Goal: Transaction & Acquisition: Purchase product/service

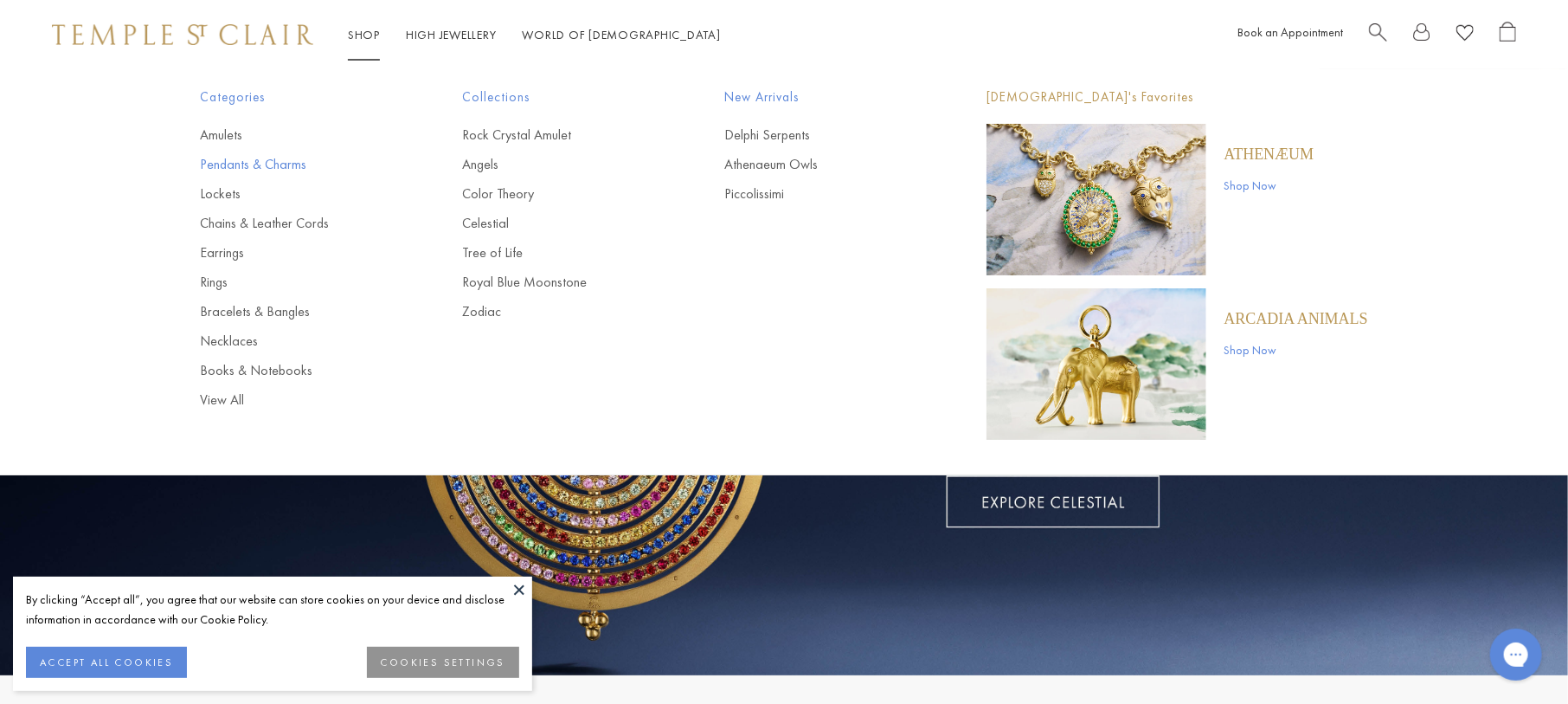
click at [279, 163] on link "Pendants & Charms" at bounding box center [297, 164] width 193 height 19
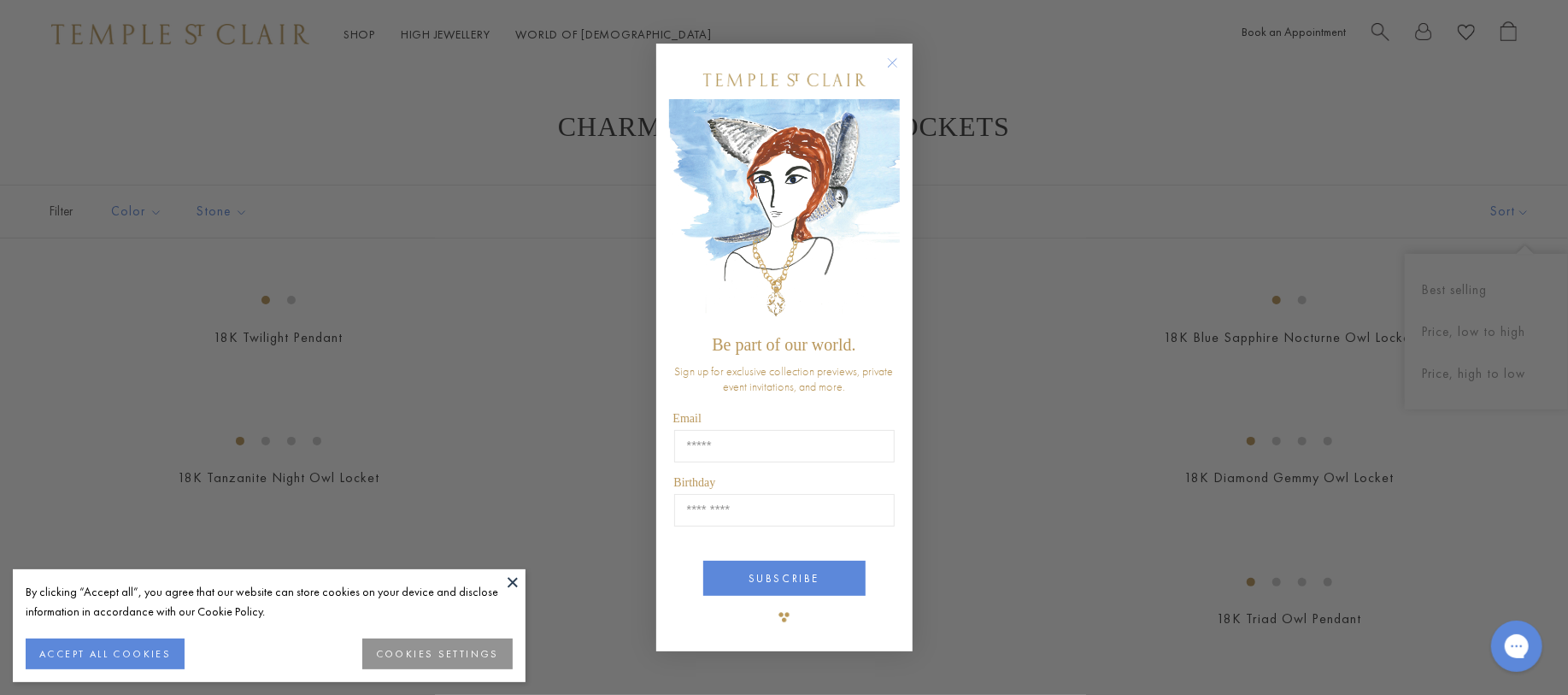
click at [892, 63] on circle "Close dialog" at bounding box center [892, 62] width 20 height 20
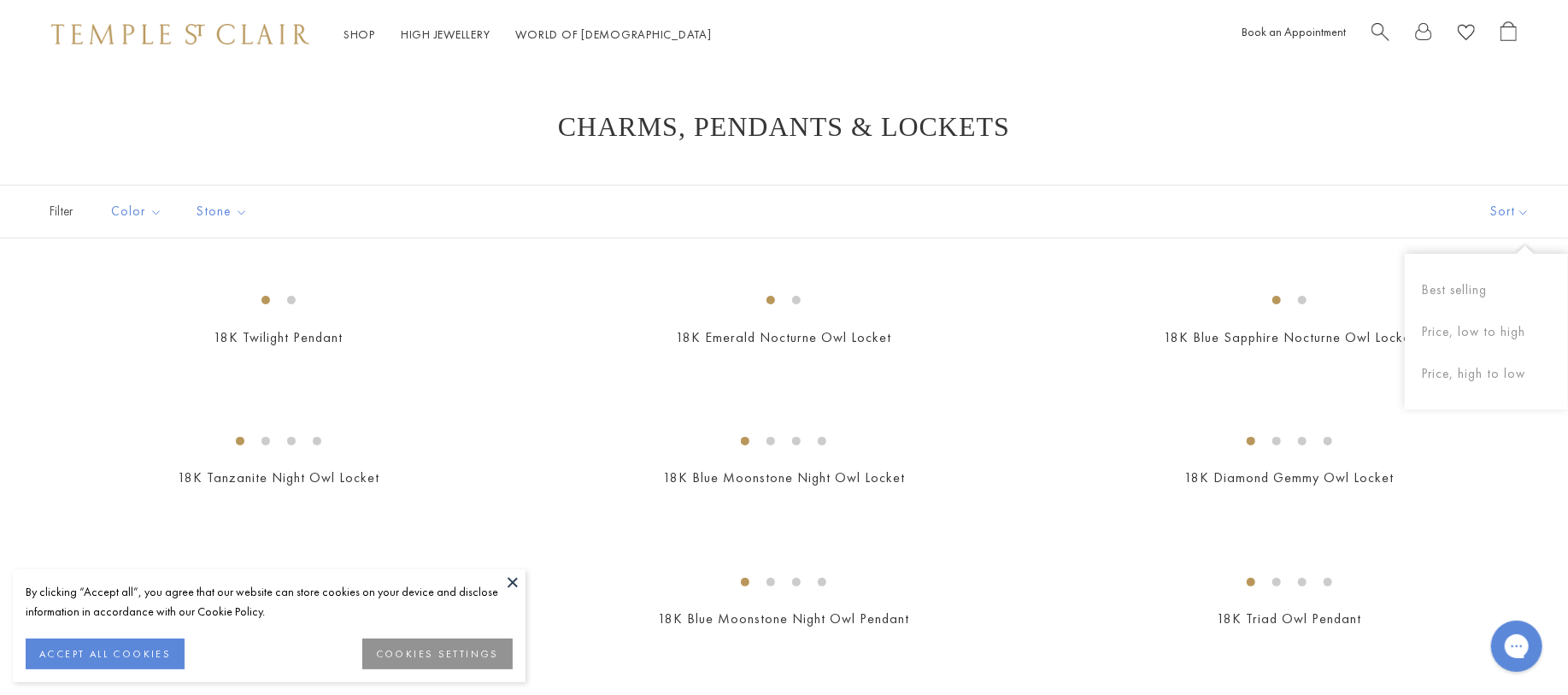
click at [1487, 209] on button "Sort" at bounding box center [1511, 211] width 117 height 53
click at [1487, 209] on button "Sort" at bounding box center [1491, 211] width 117 height 53
click at [1471, 327] on button "Price, low to high" at bounding box center [1487, 332] width 163 height 42
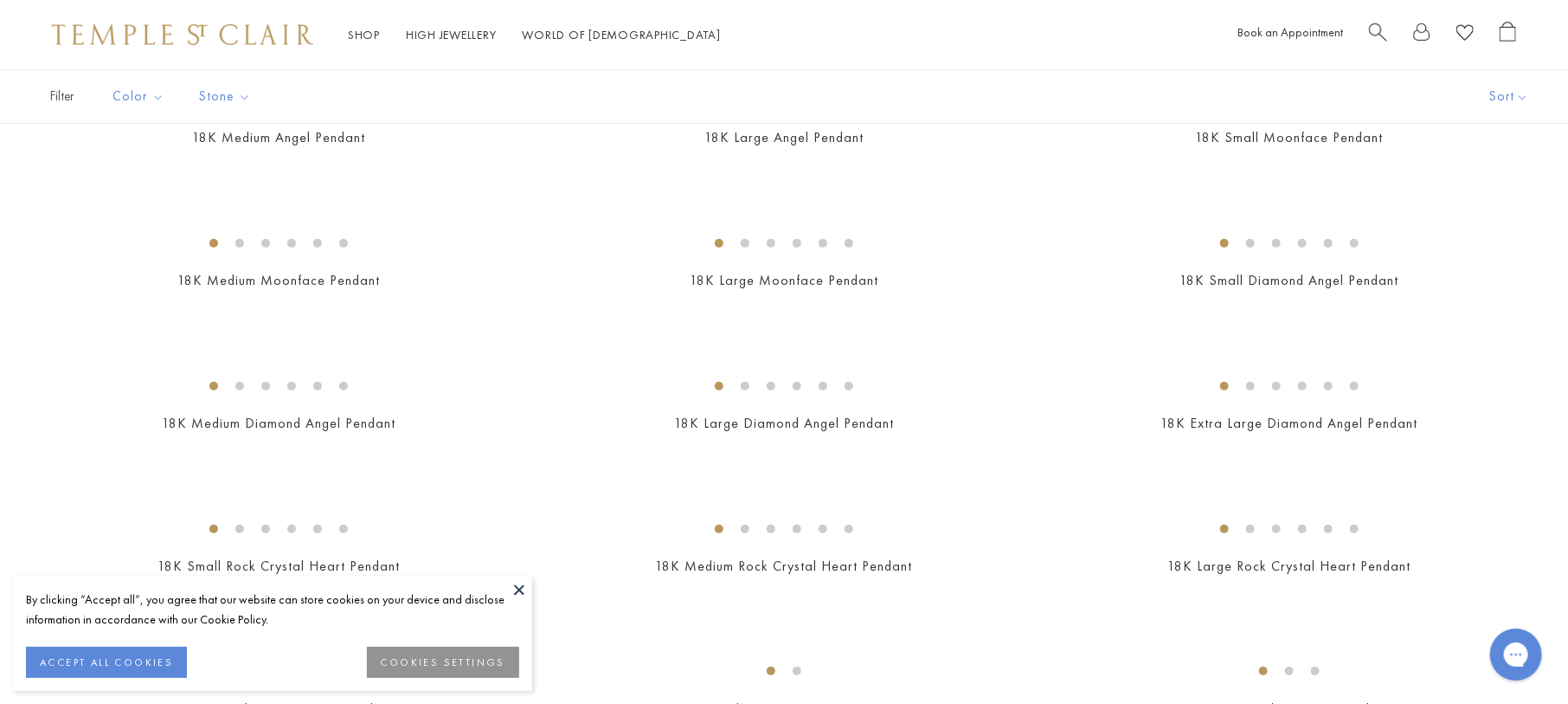
scroll to position [172, 0]
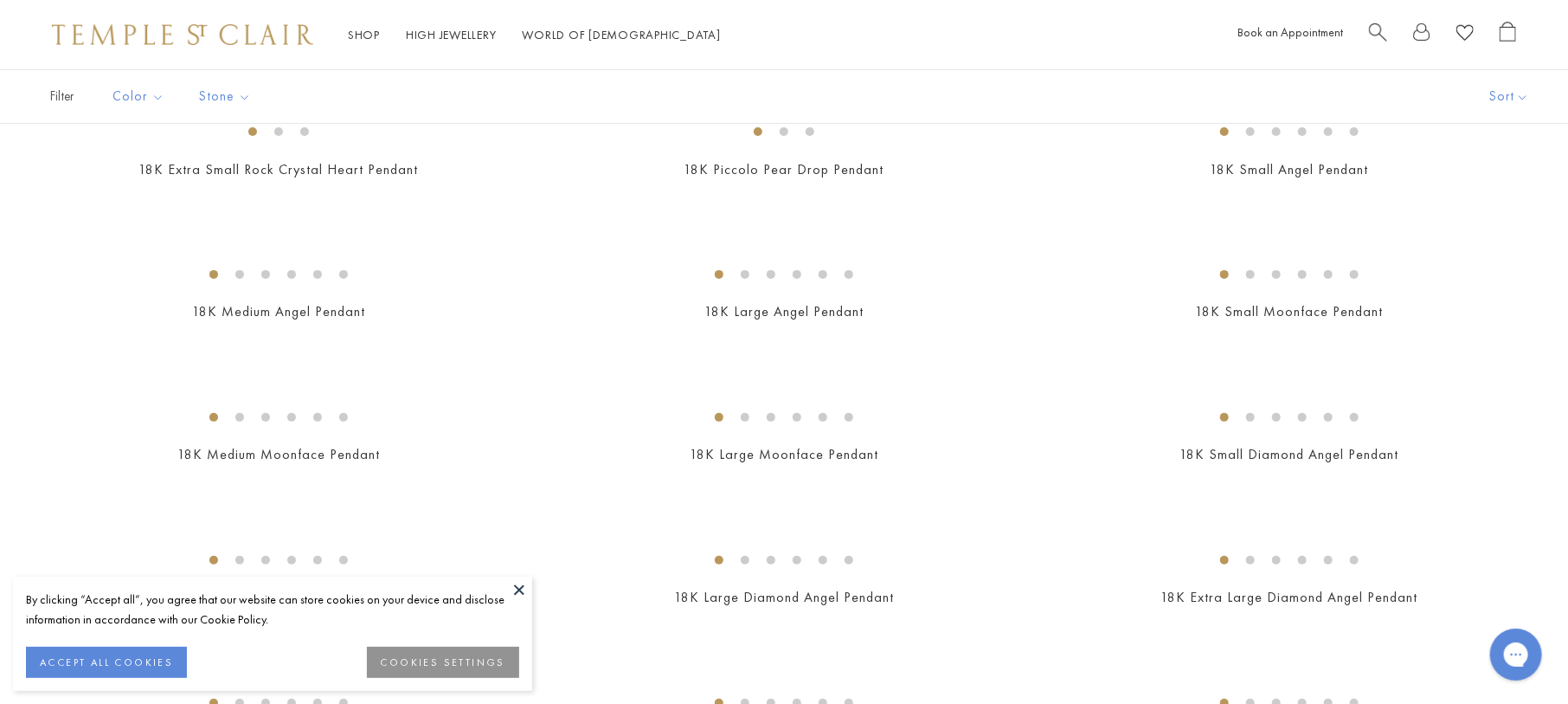
click at [111, 661] on button "ACCEPT ALL COOKIES" at bounding box center [106, 662] width 160 height 31
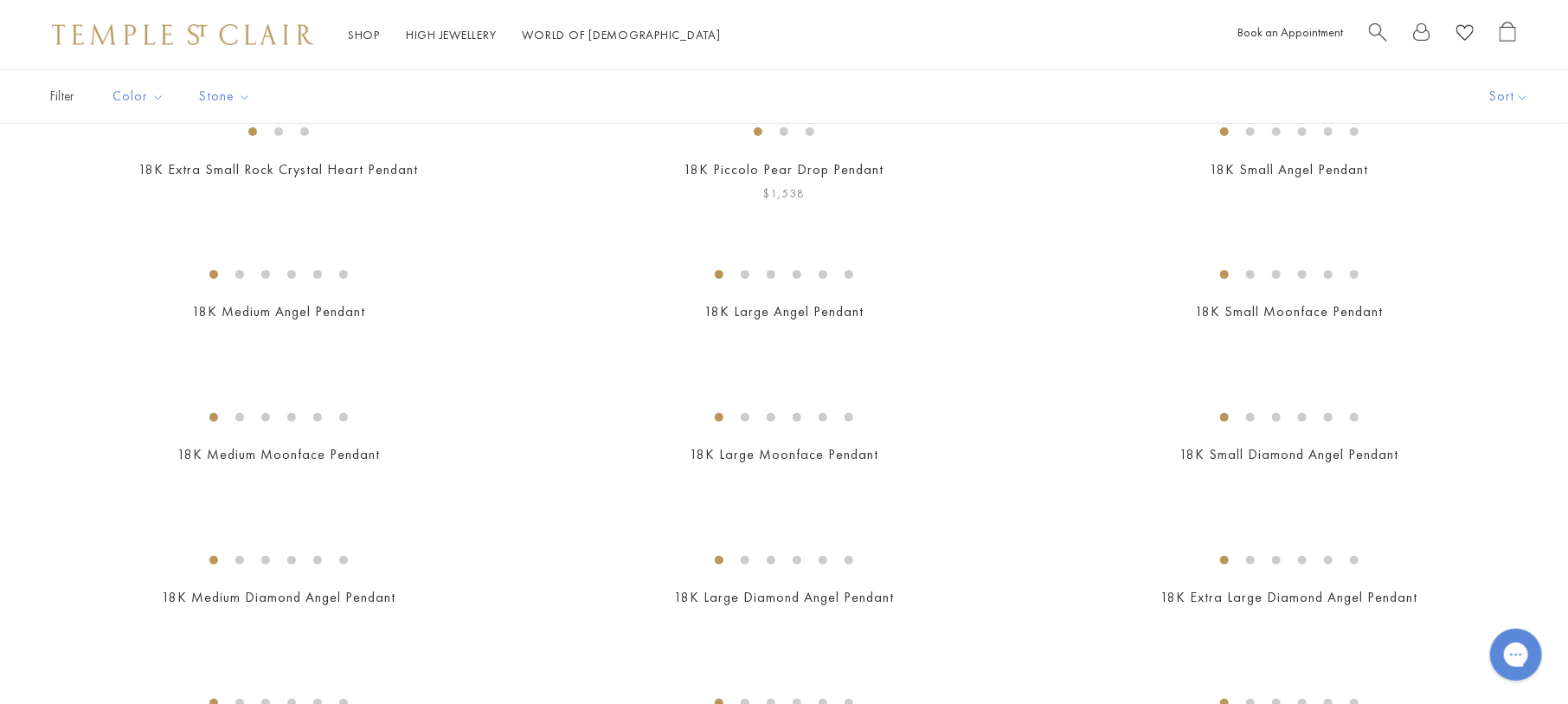
click at [0, 0] on img at bounding box center [0, 0] width 0 height 0
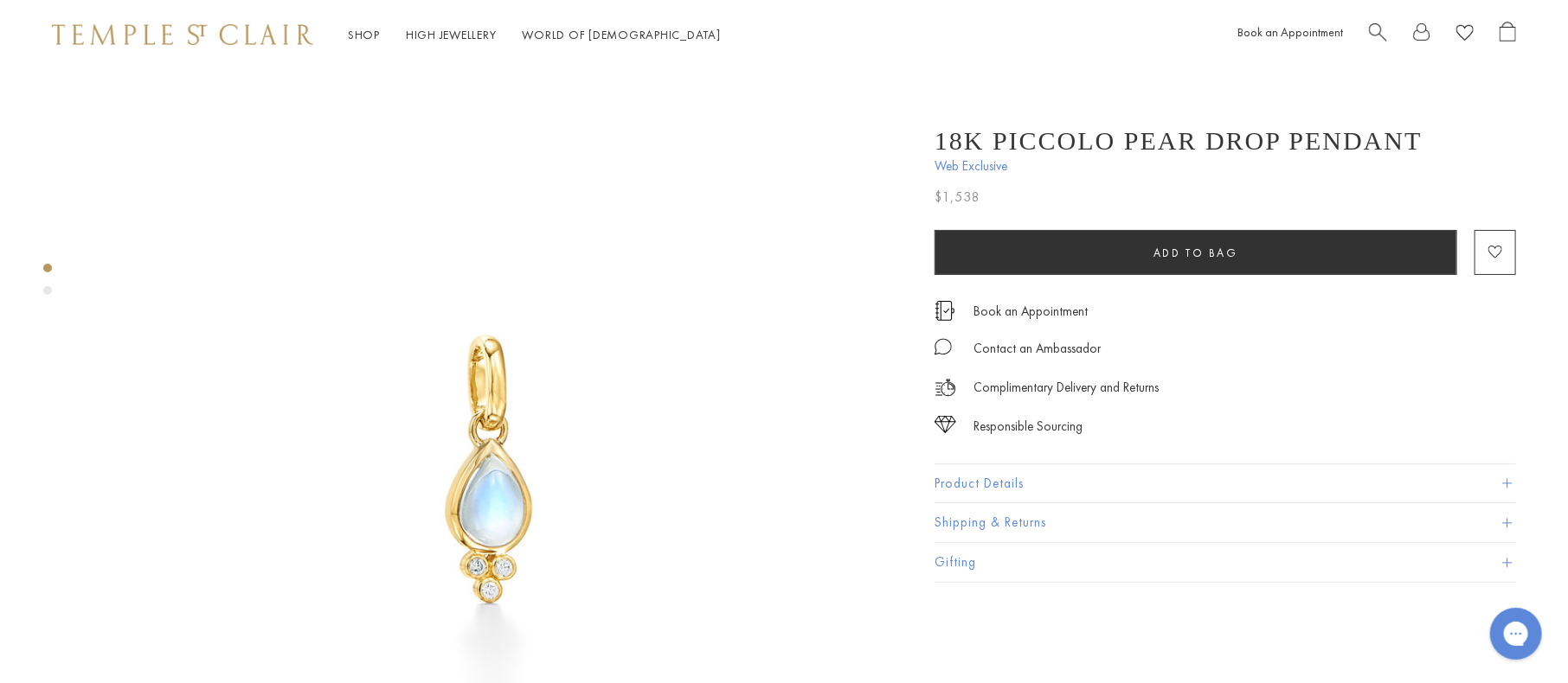
click at [1131, 472] on button "Product Details" at bounding box center [1225, 484] width 581 height 39
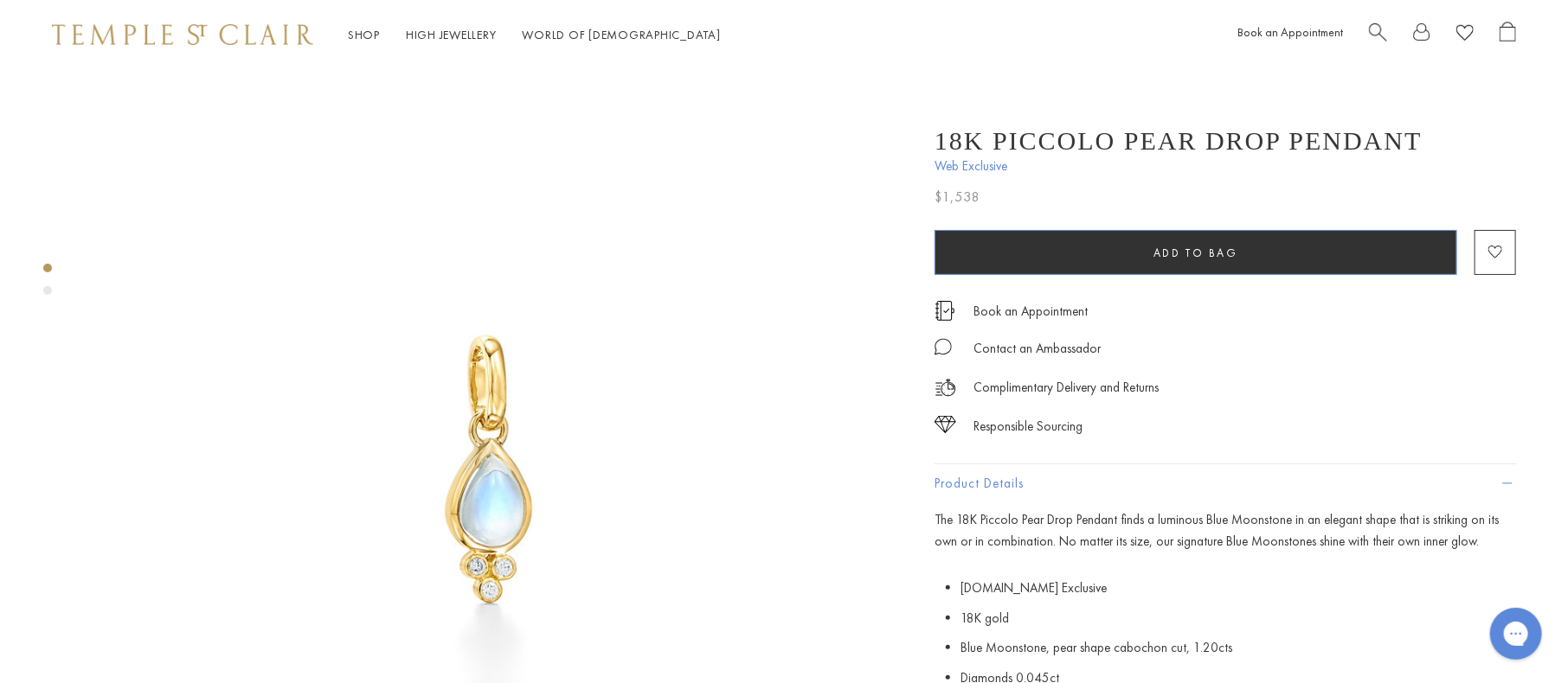
click at [1176, 248] on span "Add to bag" at bounding box center [1196, 252] width 85 height 14
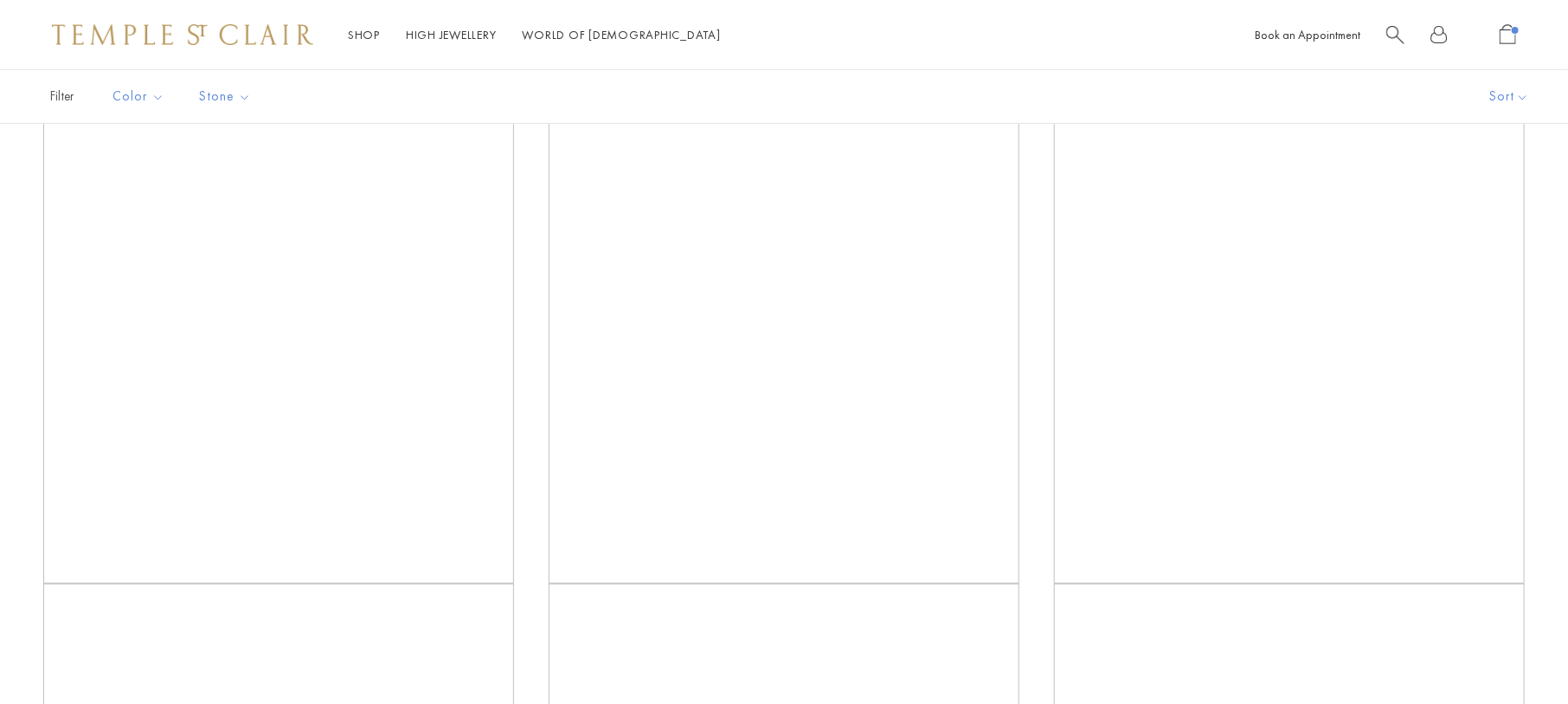
click at [0, 0] on img at bounding box center [0, 0] width 0 height 0
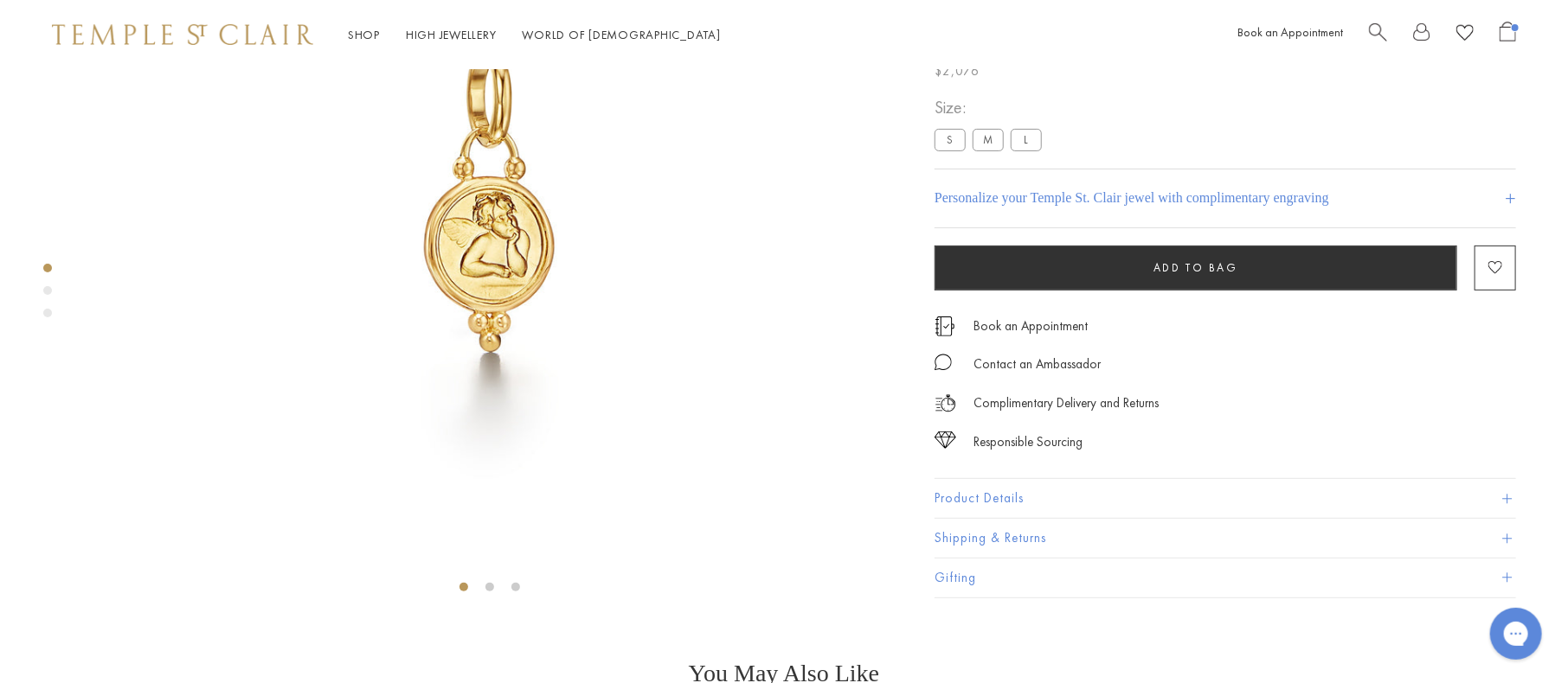
scroll to position [242, 0]
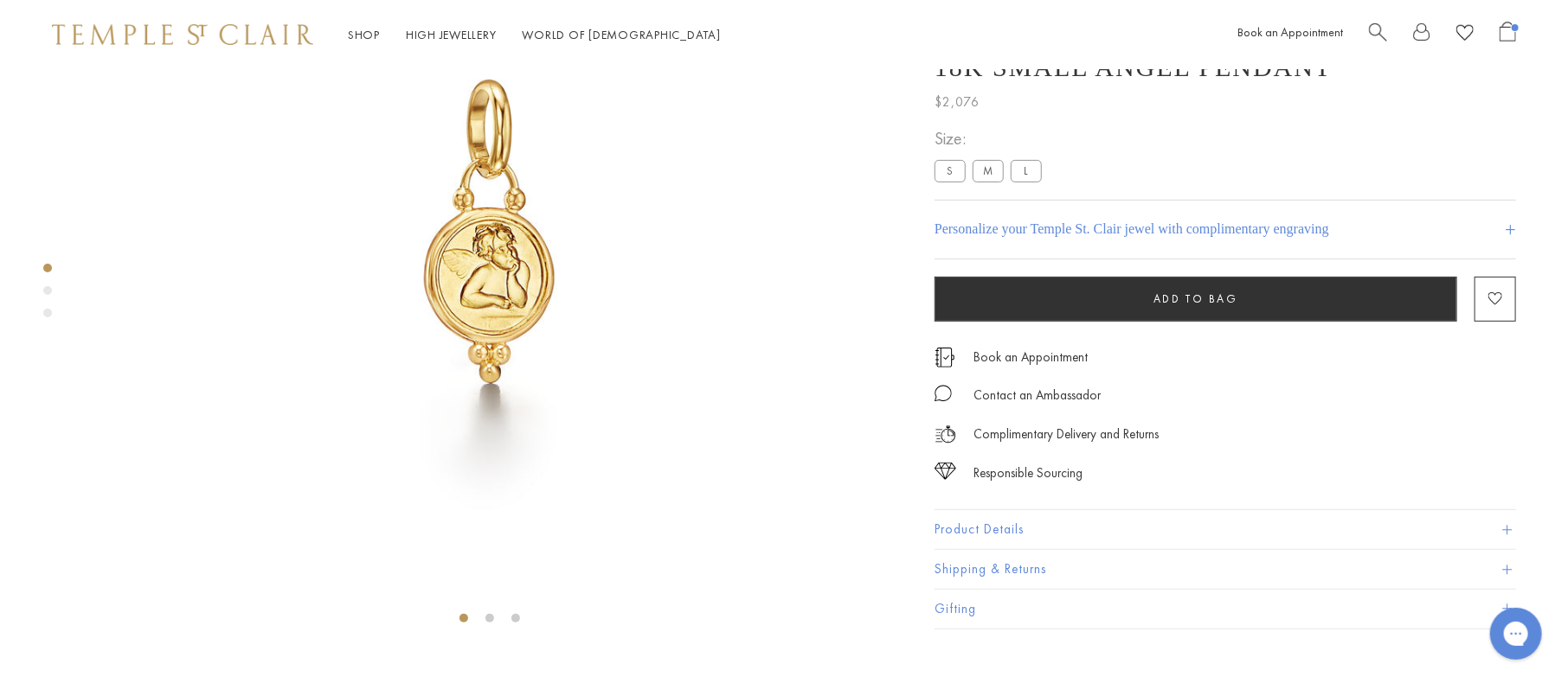
click at [985, 183] on label "M" at bounding box center [988, 171] width 31 height 21
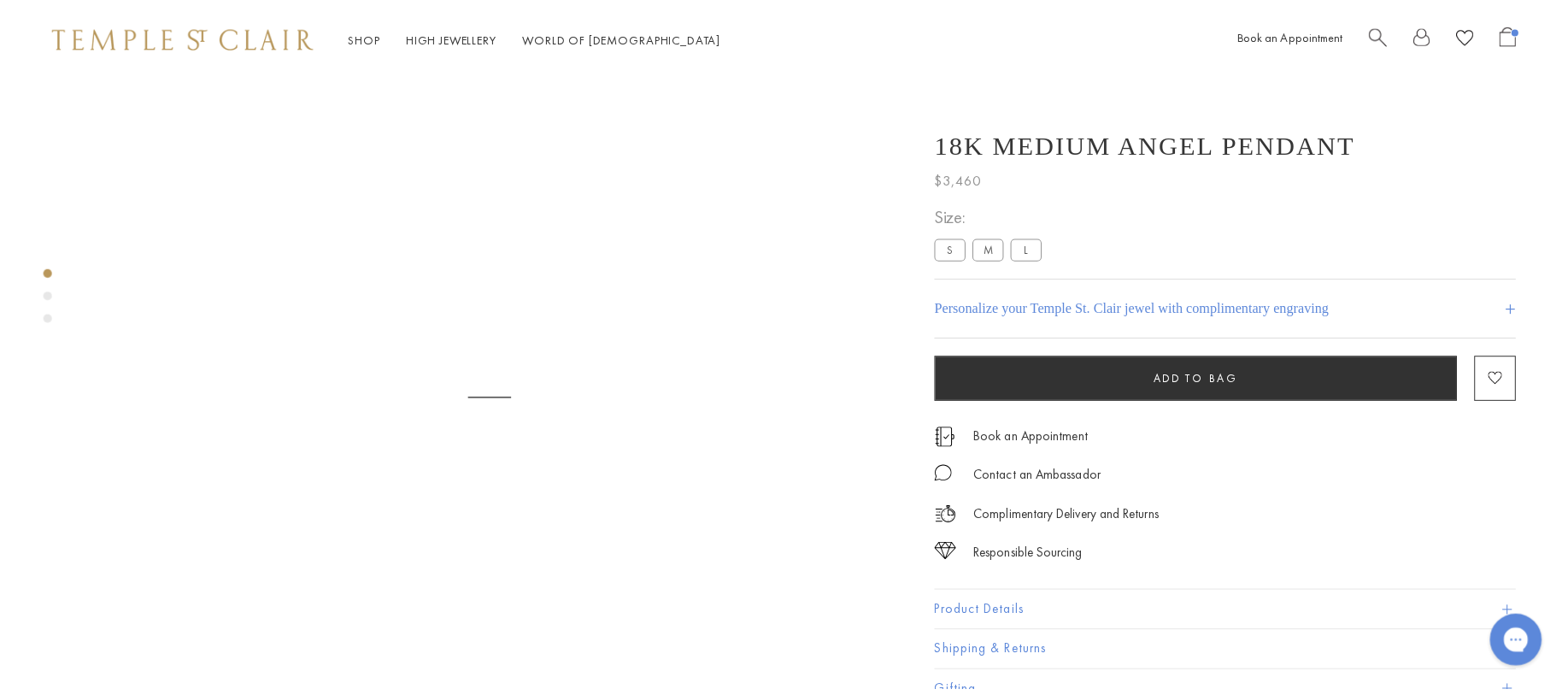
scroll to position [69, 0]
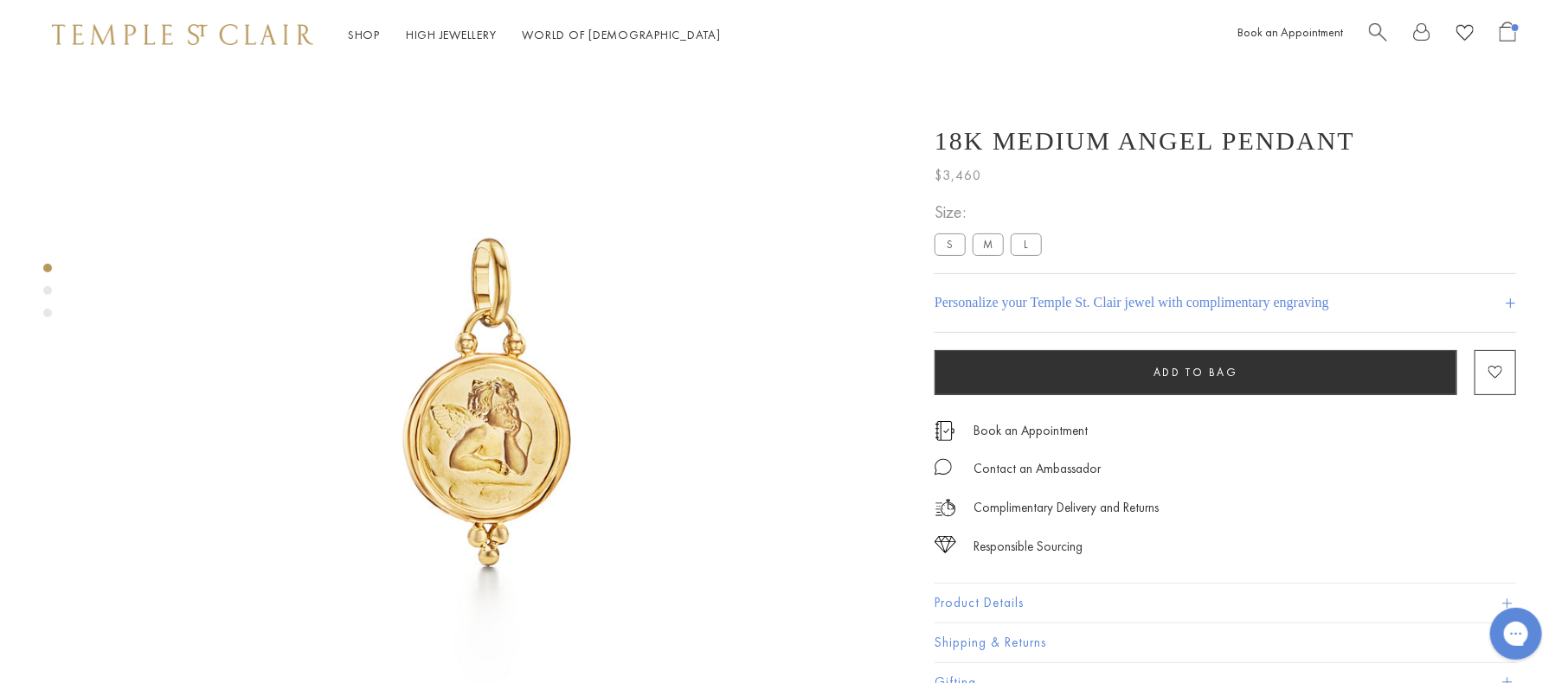
click at [949, 242] on label "S" at bounding box center [950, 244] width 31 height 21
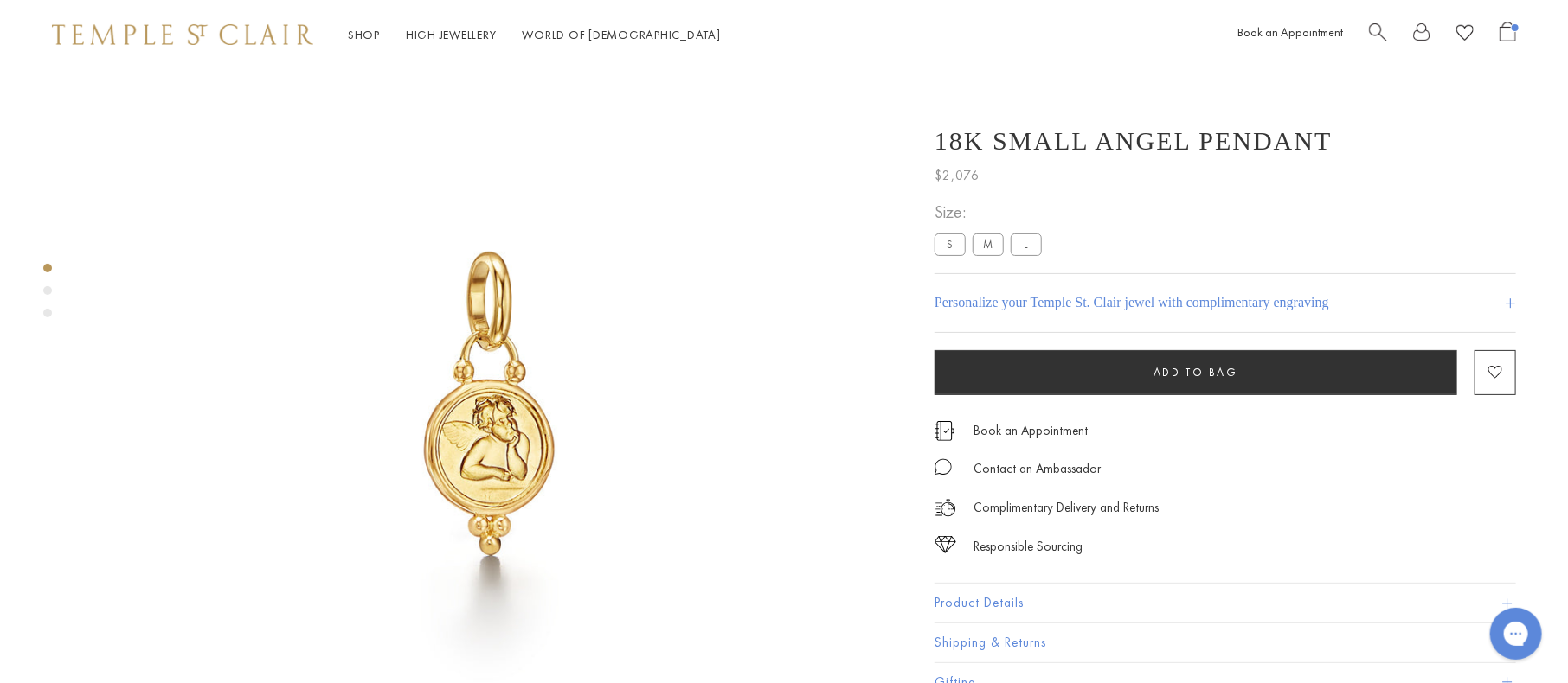
click at [1111, 373] on button "Add to bag" at bounding box center [1196, 373] width 523 height 45
